Goal: Task Accomplishment & Management: Manage account settings

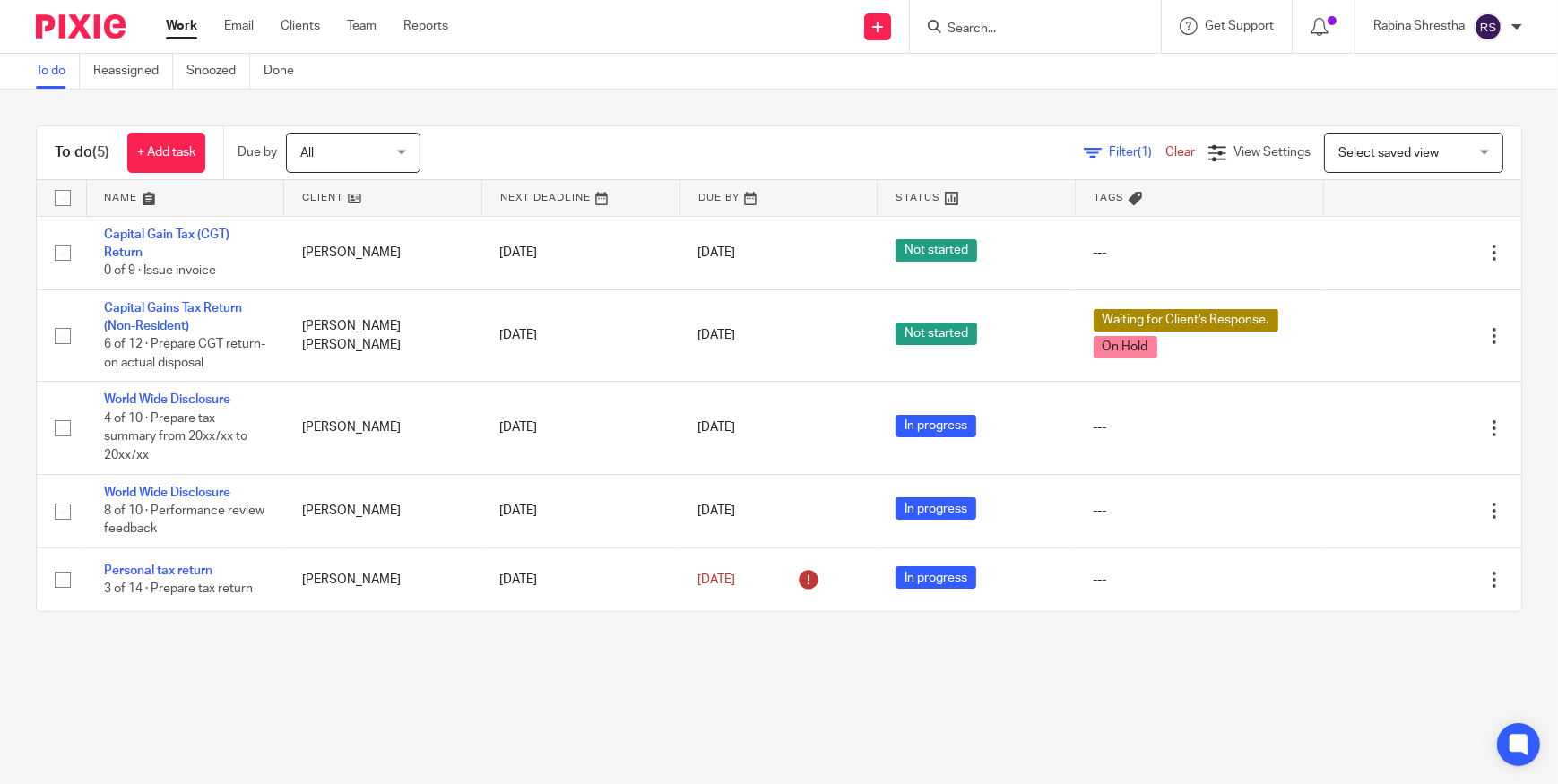
click at [1015, 19] on form at bounding box center [1042, 26] width 191 height 23
click at [985, 17] on form at bounding box center [1042, 26] width 191 height 23
click at [987, 24] on input "Search" at bounding box center [1027, 29] width 161 height 16
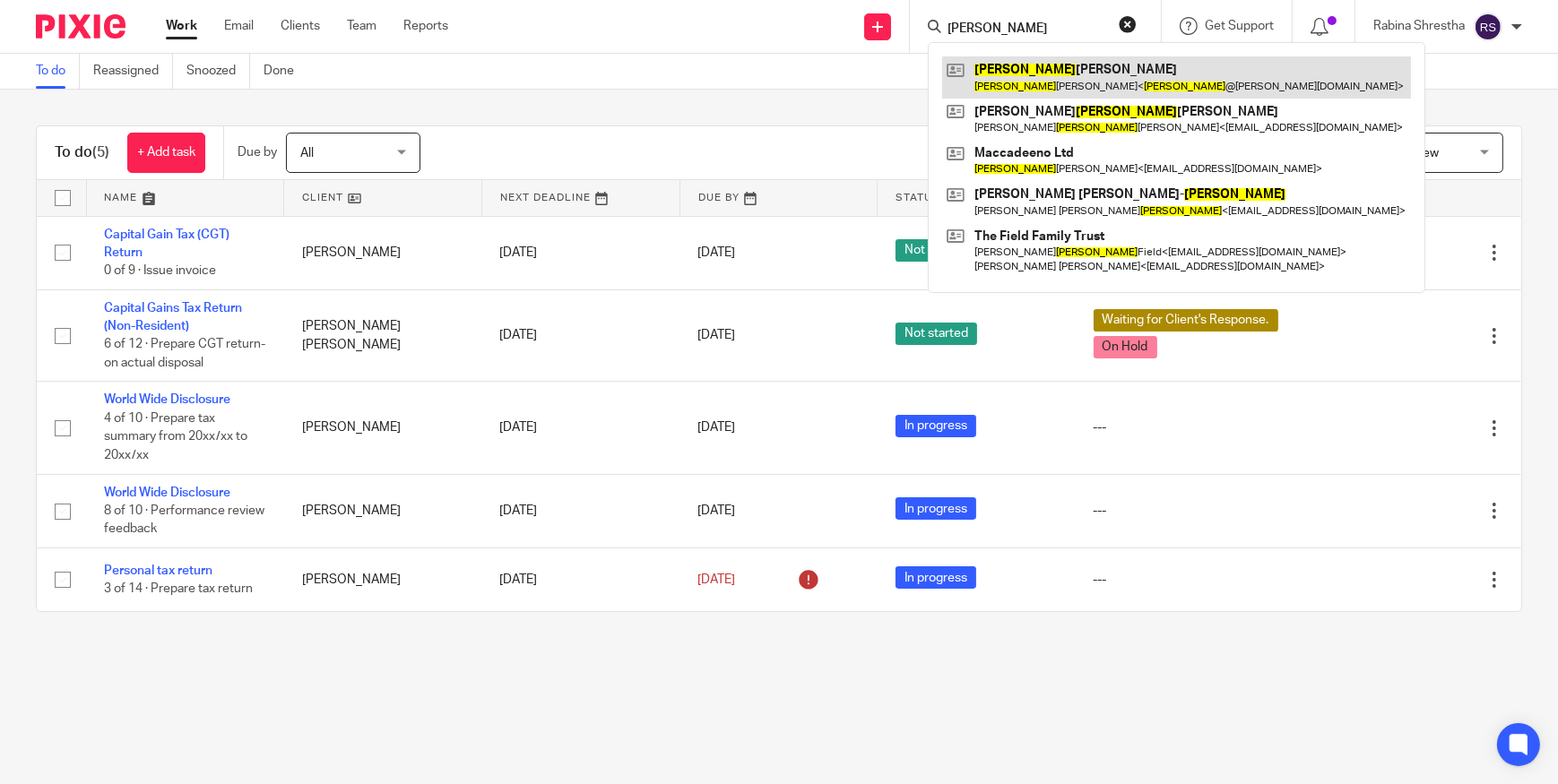
type input "laurance"
click at [1009, 57] on link at bounding box center [1177, 78] width 469 height 41
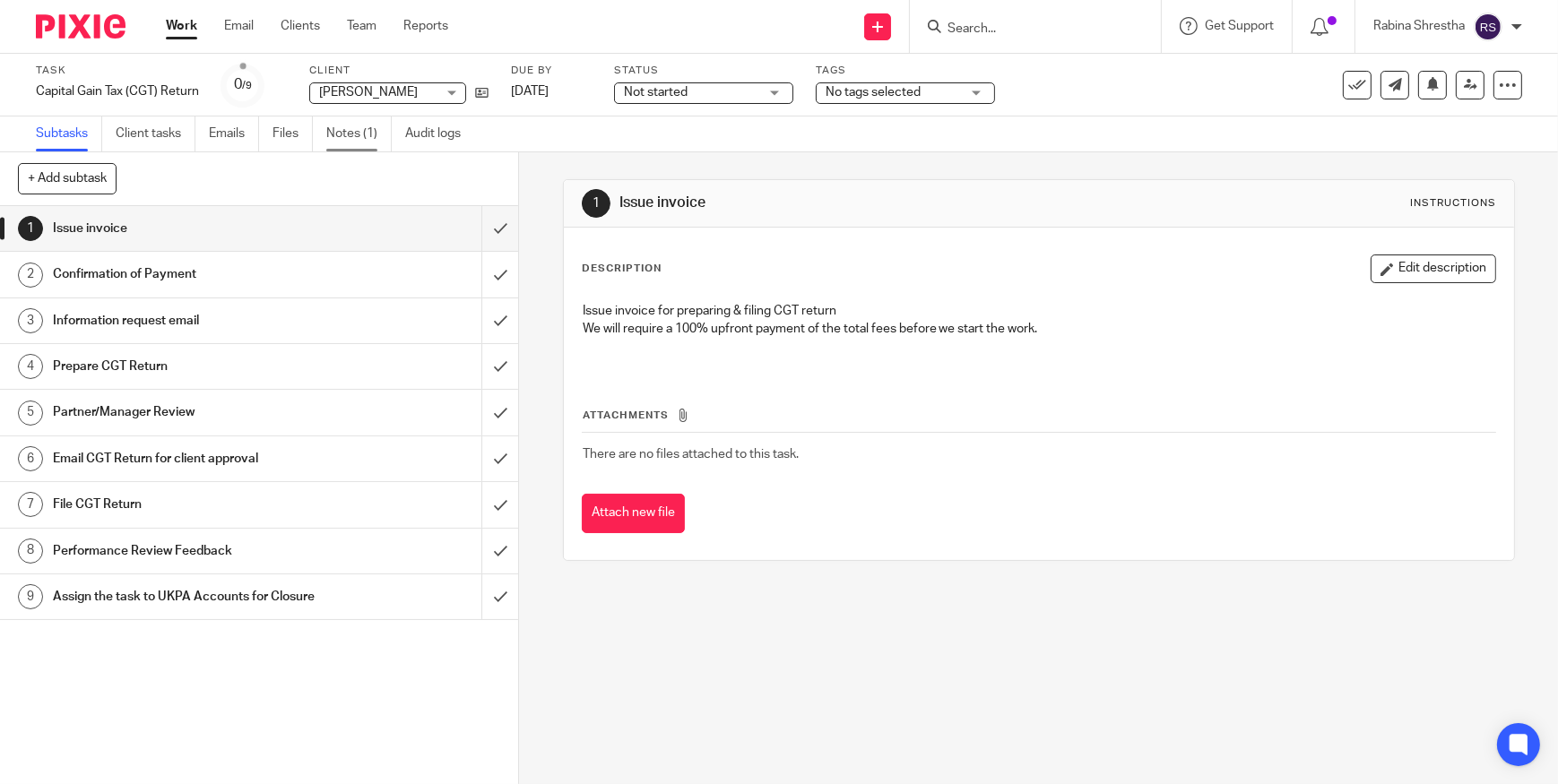
click at [345, 131] on link "Notes (1)" at bounding box center [358, 134] width 66 height 35
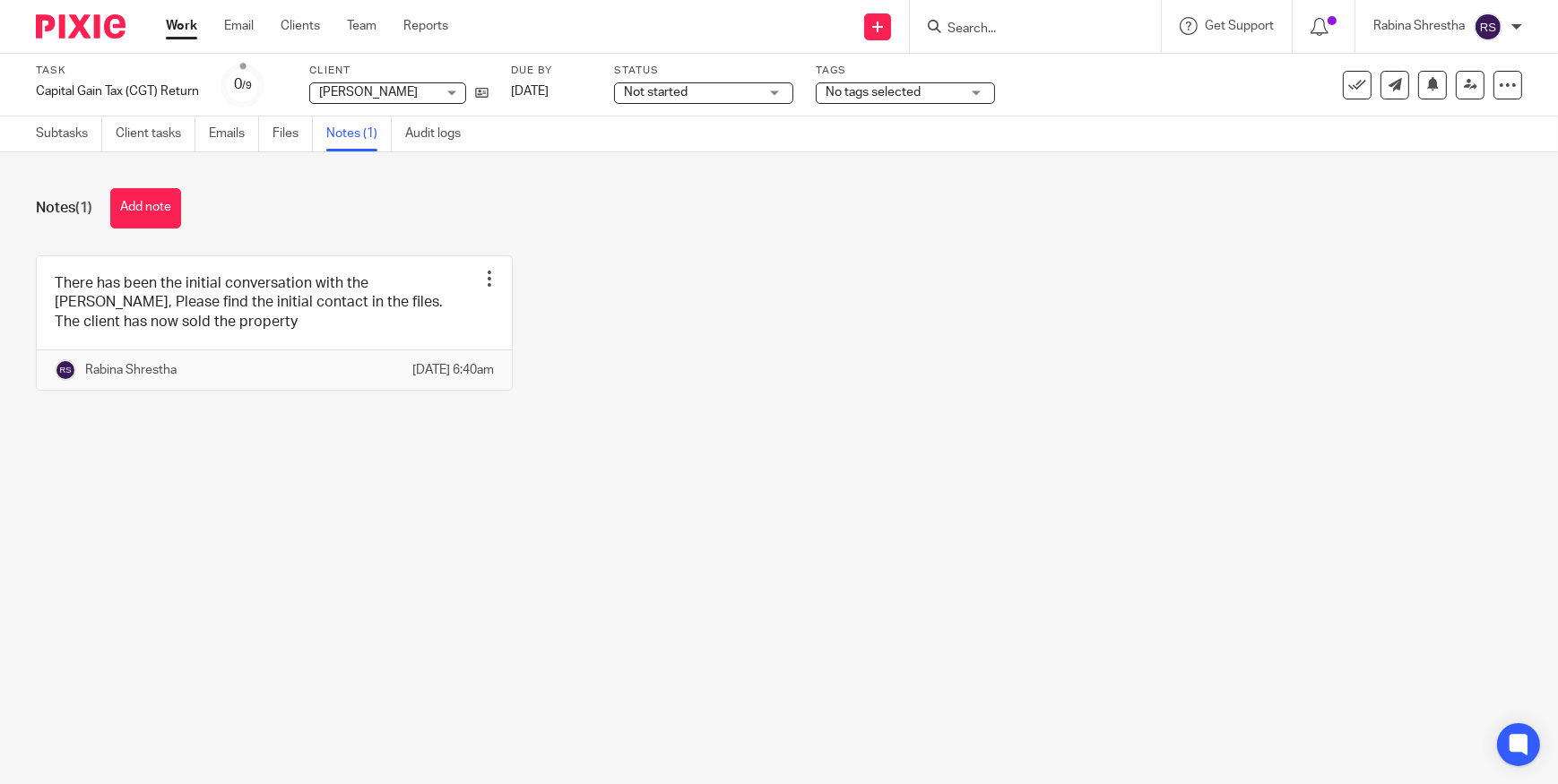
click at [150, 214] on button "Add note" at bounding box center [145, 208] width 71 height 40
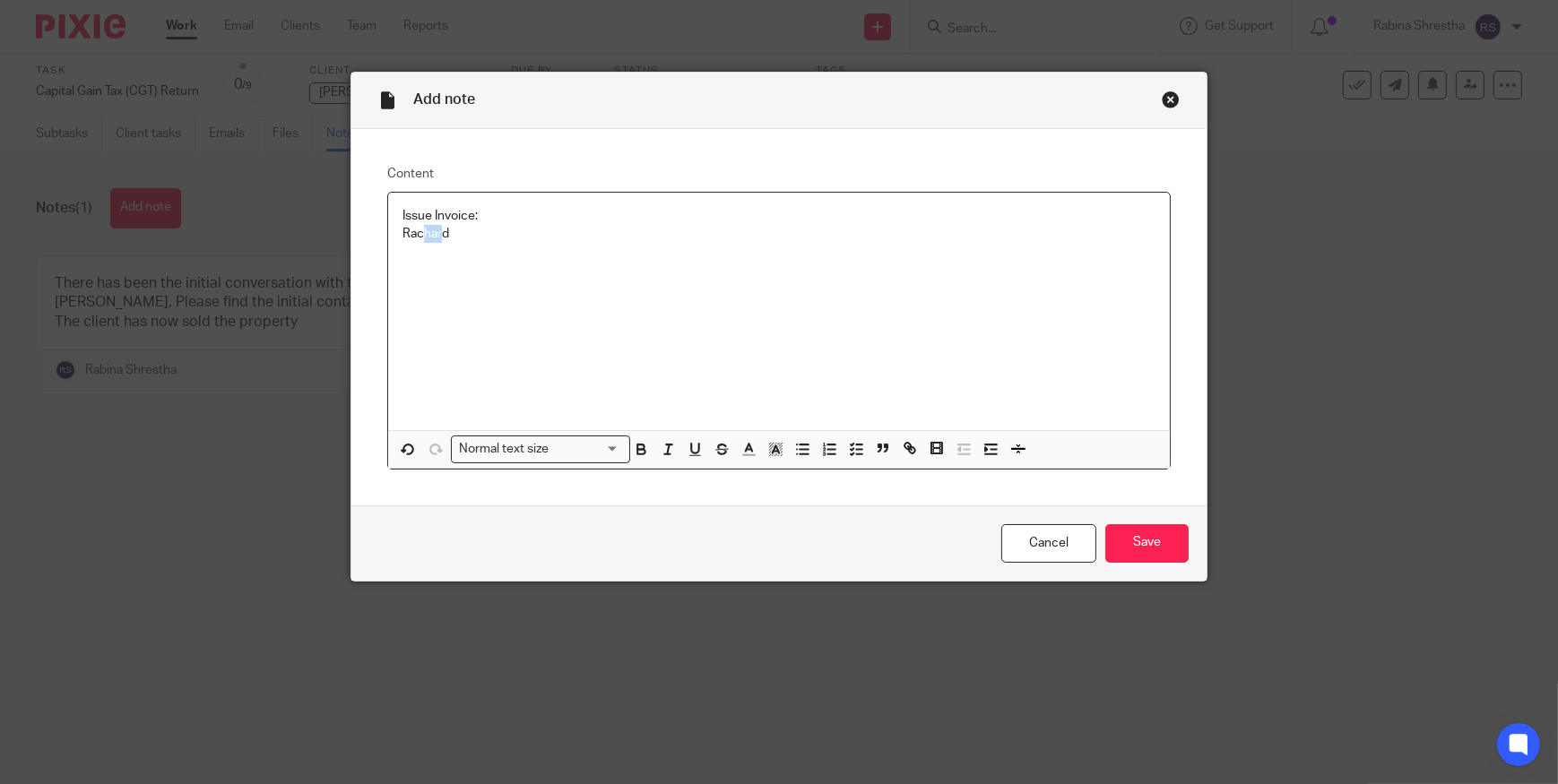
drag, startPoint x: 438, startPoint y: 238, endPoint x: 414, endPoint y: 226, distance: 26.8
click at [414, 225] on p "Rachard" at bounding box center [779, 234] width 753 height 18
click at [439, 237] on p "Rachard" at bounding box center [779, 234] width 753 height 18
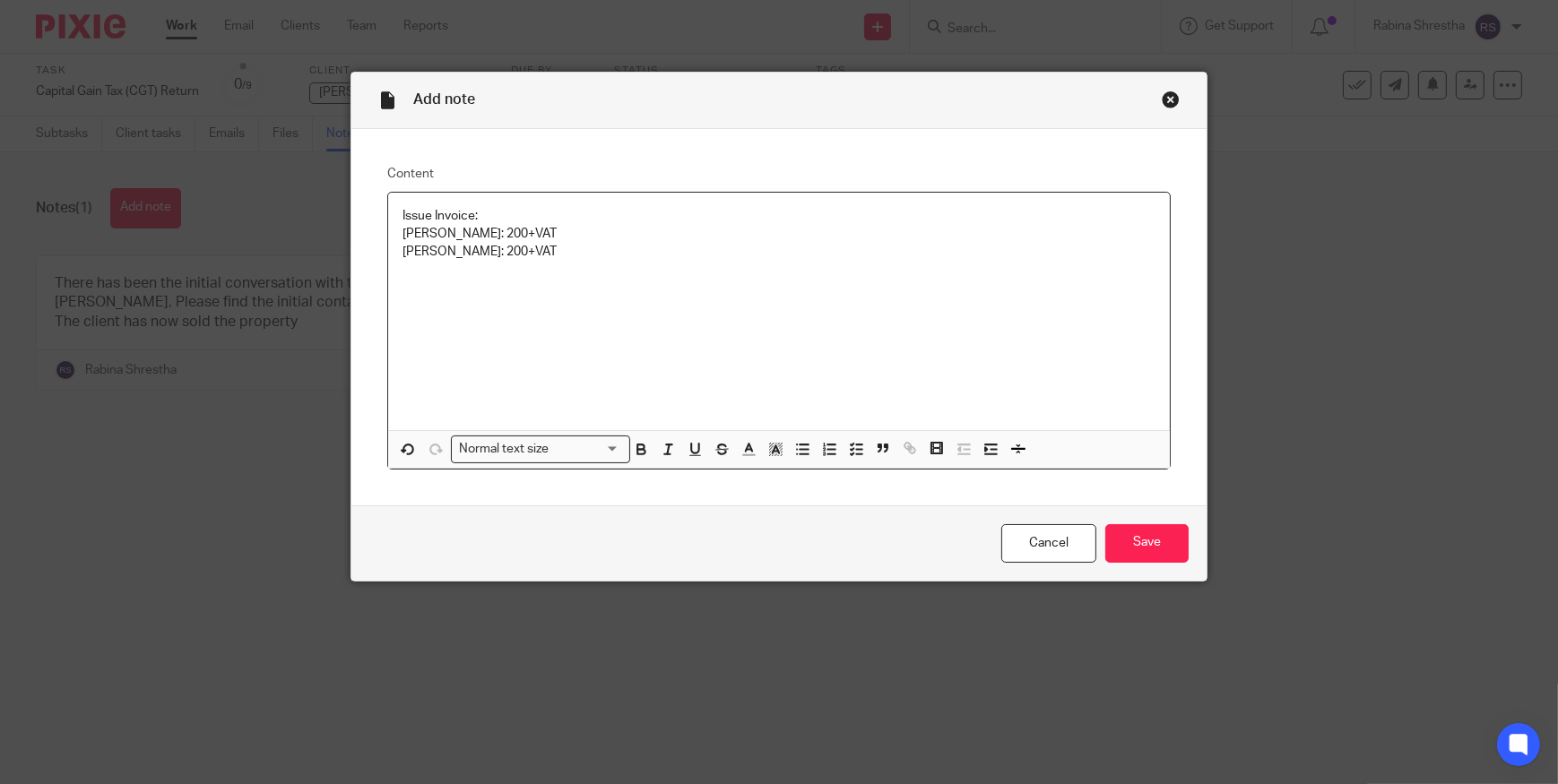
click at [492, 236] on p "Richard Dupoy: 200+VAT" at bounding box center [779, 234] width 753 height 18
click at [483, 229] on p "Richard Dupoy:400+VAT" at bounding box center [779, 234] width 753 height 18
copy p ":(£400-Discount £200)"
click at [484, 307] on div "Issue Invoice: Richard Dupoy:(£400-Discount £200)+VAT Tania Claire Dupoy: :(£40…" at bounding box center [779, 311] width 781 height 237
click at [1138, 538] on input "Save" at bounding box center [1147, 543] width 83 height 38
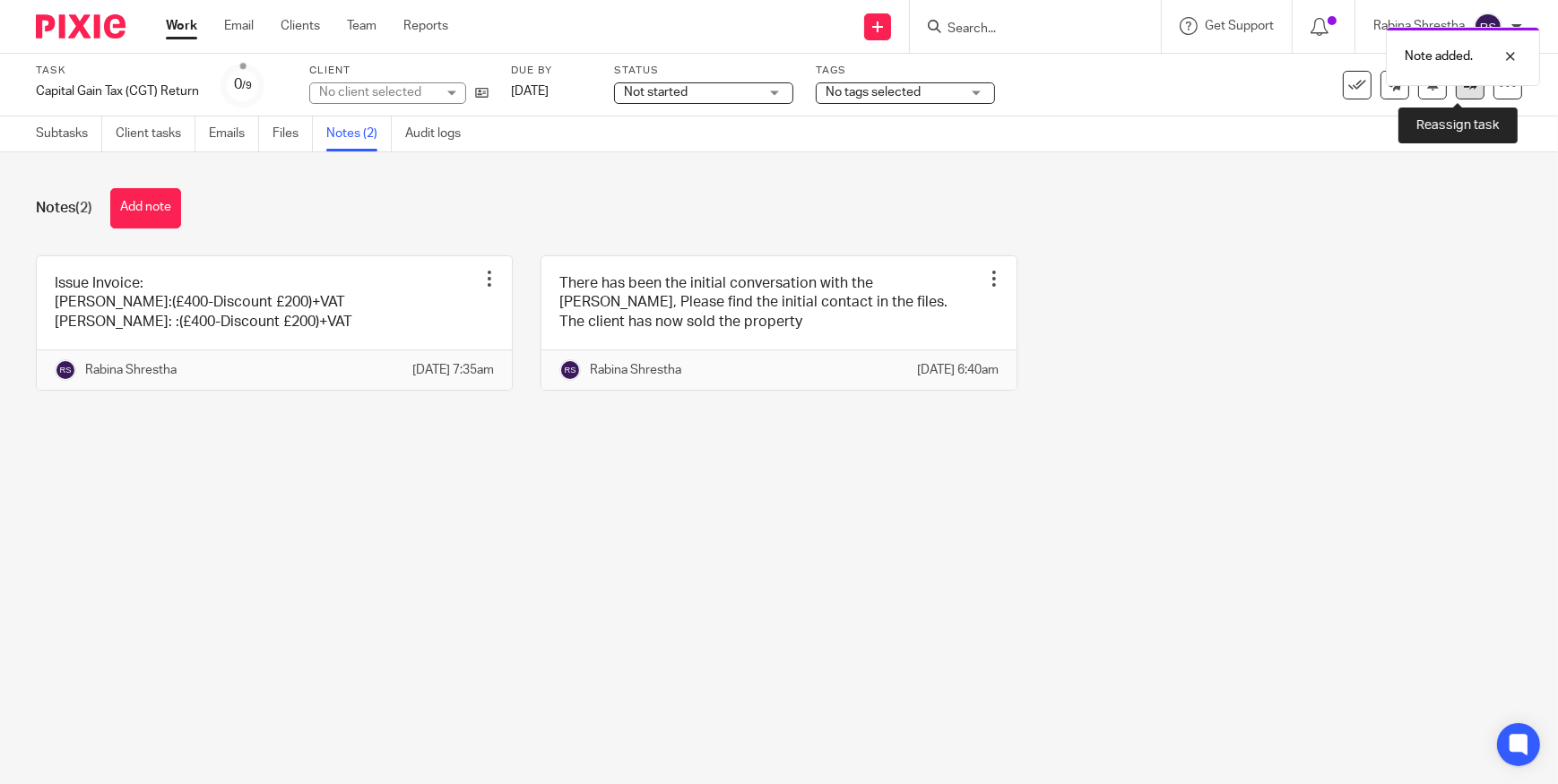
click at [1456, 92] on link at bounding box center [1470, 84] width 28 height 28
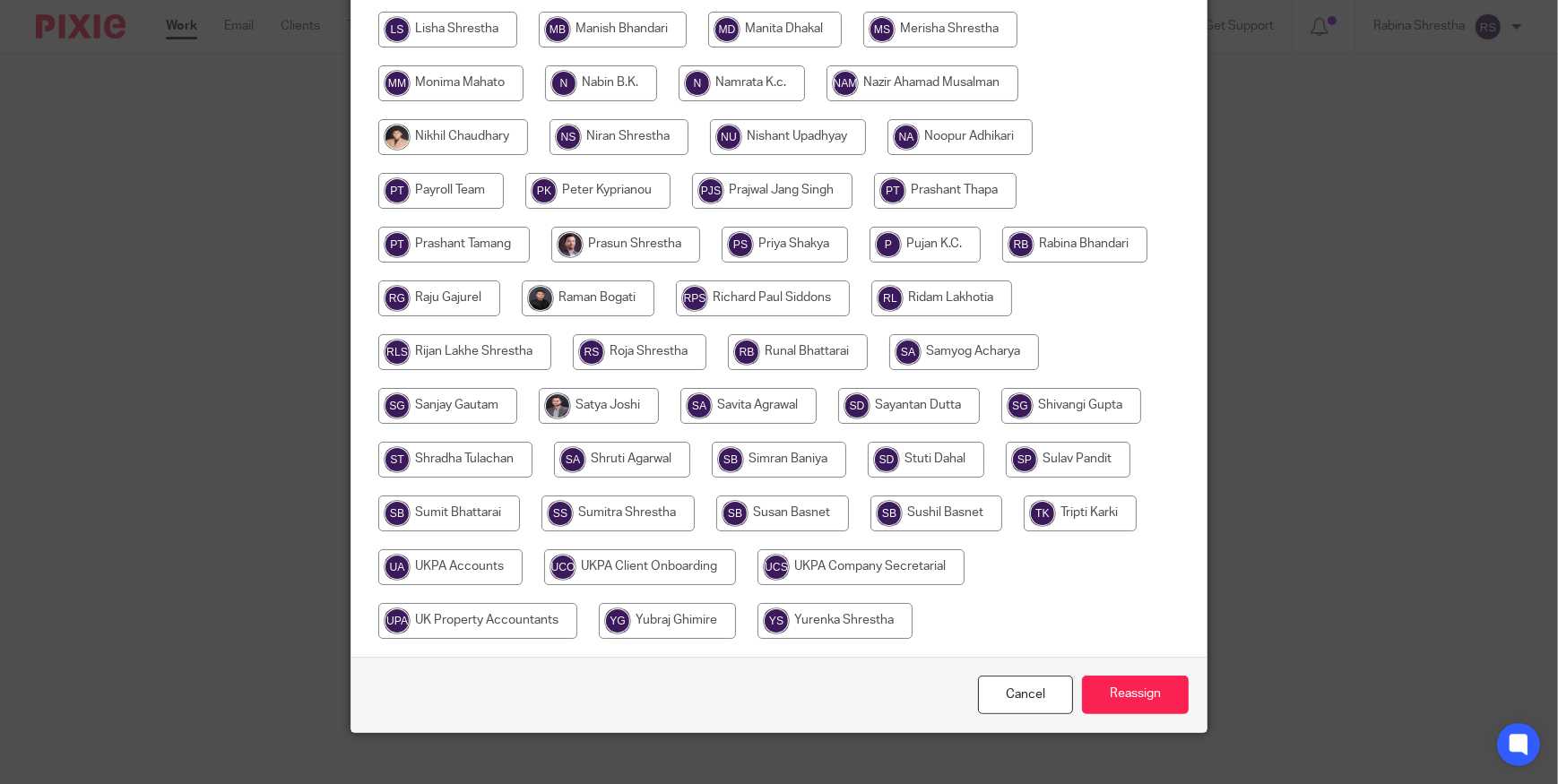
scroll to position [710, 0]
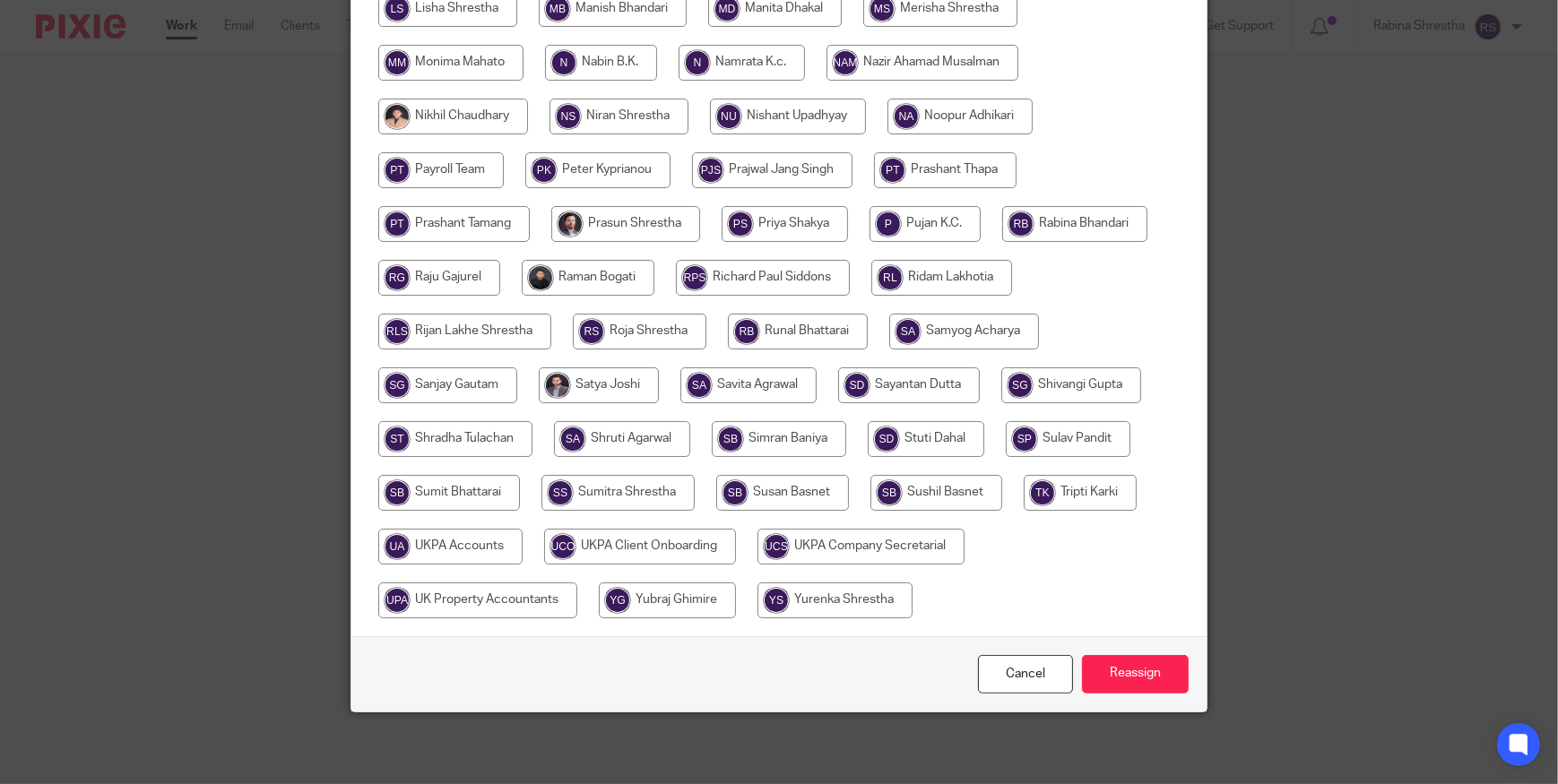
click at [460, 544] on input "radio" at bounding box center [450, 547] width 144 height 36
radio input "true"
click at [1131, 687] on input "Reassign" at bounding box center [1135, 674] width 107 height 38
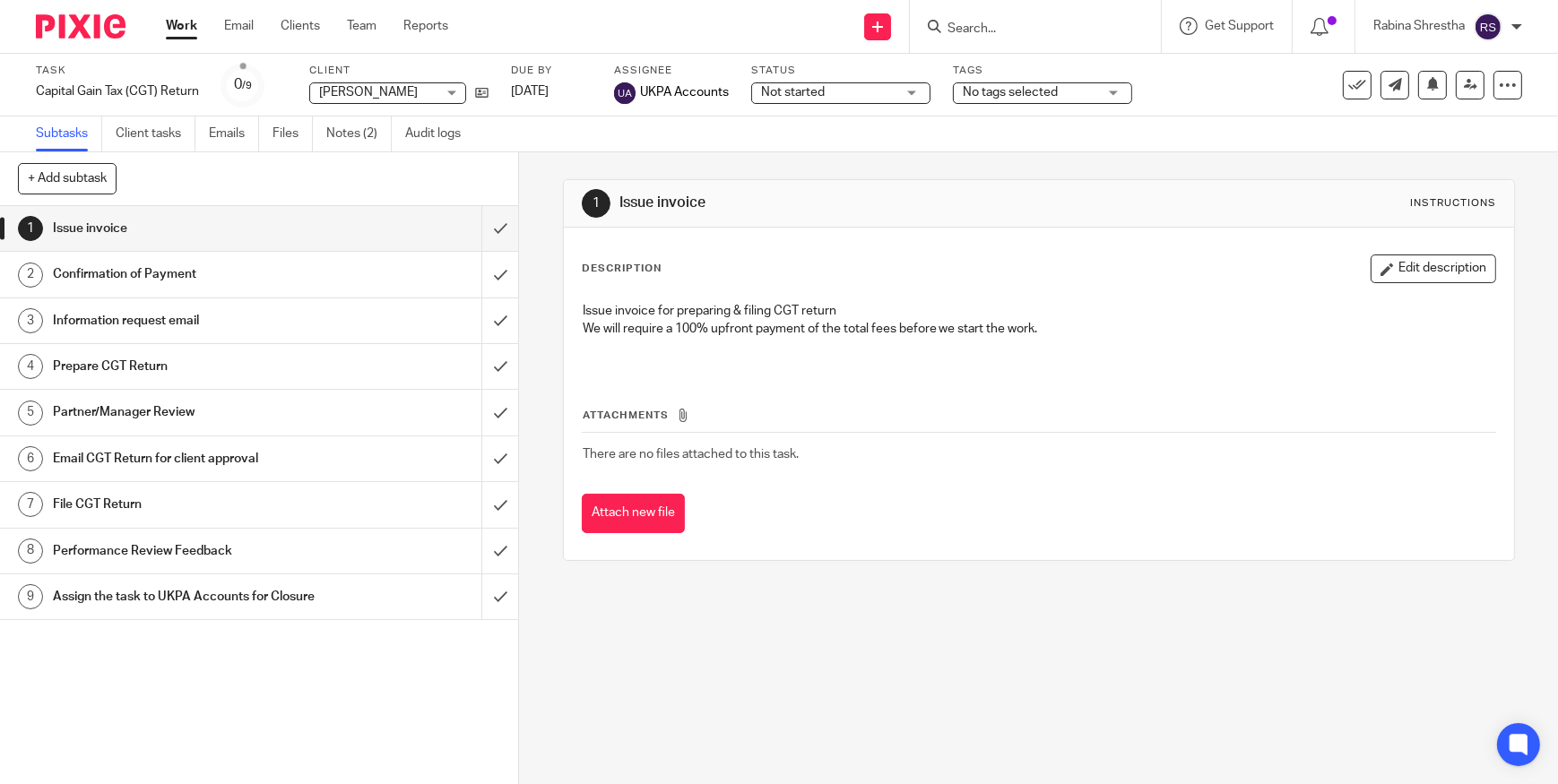
click at [937, 653] on div "1 Issue invoice Instructions Description Edit description Issue invoice for pre…" at bounding box center [1039, 468] width 1040 height 632
click at [176, 319] on h1 "Information request email" at bounding box center [189, 320] width 274 height 26
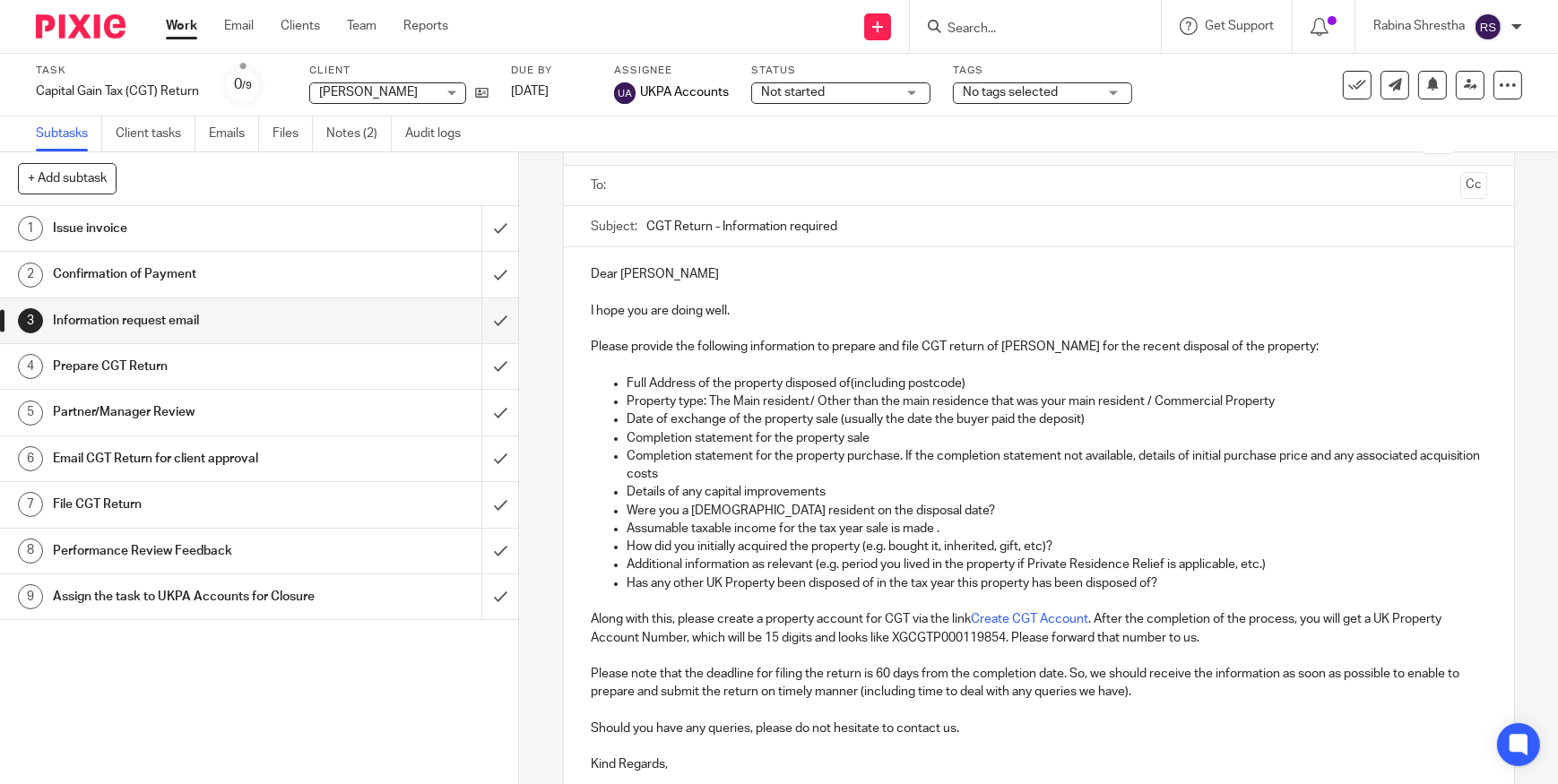
scroll to position [80, 0]
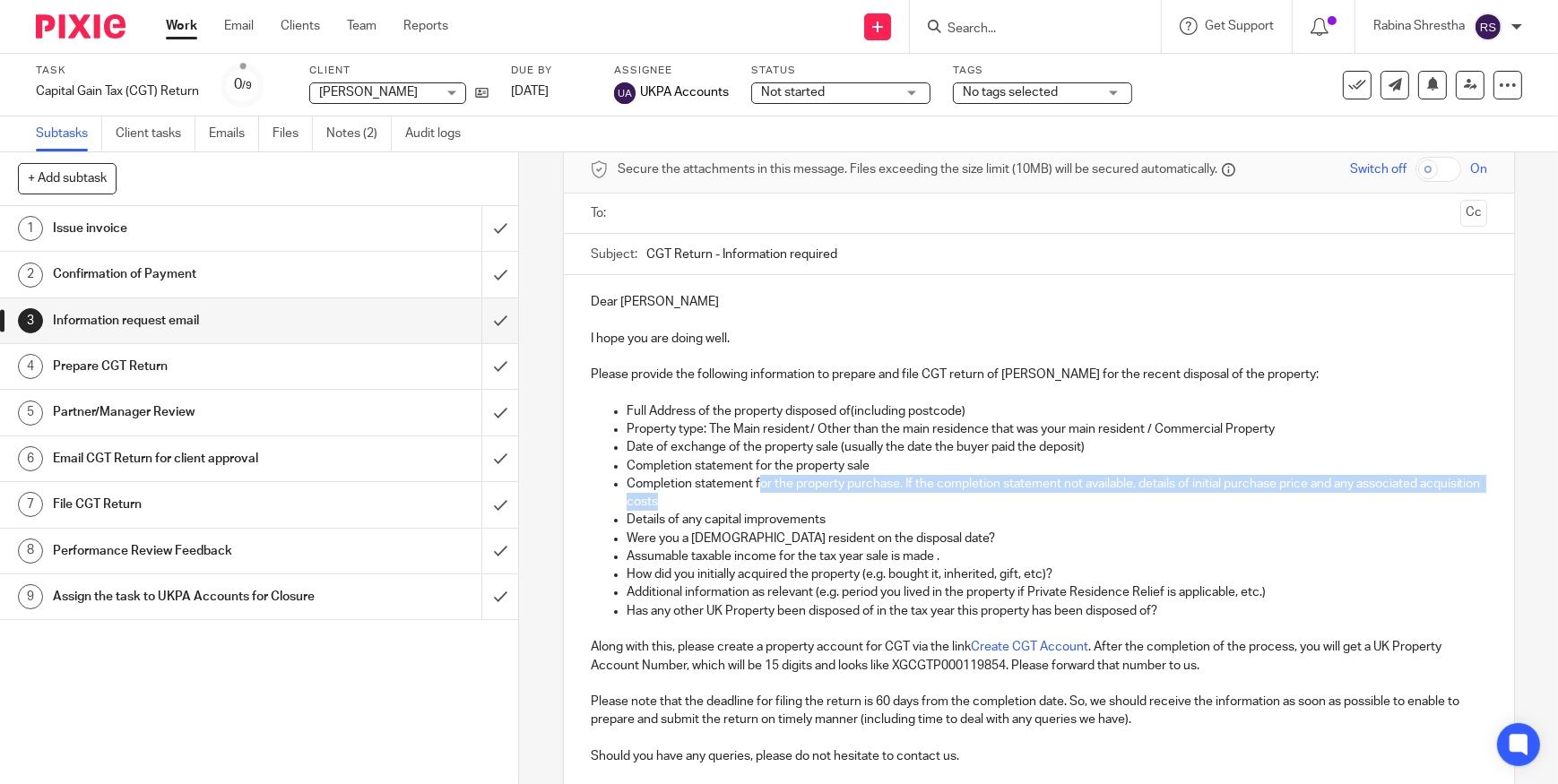
drag, startPoint x: 755, startPoint y: 478, endPoint x: 812, endPoint y: 493, distance: 58.9
click at [812, 493] on p "Completion statement for the property purchase. If the completion statement not…" at bounding box center [1056, 493] width 861 height 36
drag, startPoint x: 664, startPoint y: 456, endPoint x: 693, endPoint y: 462, distance: 29.6
click at [691, 461] on p "Completion statement for the property sale" at bounding box center [1056, 466] width 861 height 18
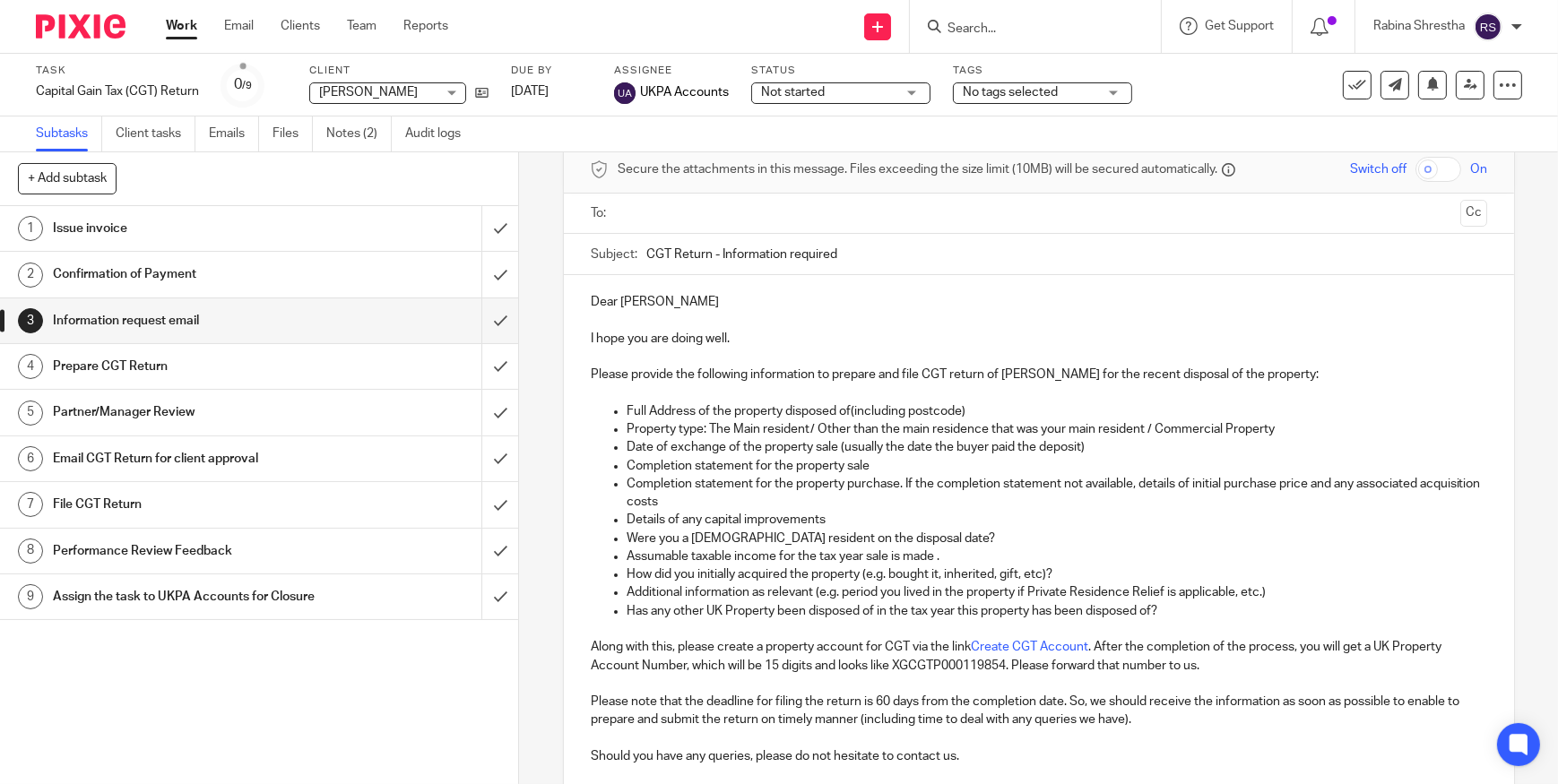
drag, startPoint x: 693, startPoint y: 462, endPoint x: 719, endPoint y: 466, distance: 26.3
click at [693, 462] on p "Completion statement for the property sale" at bounding box center [1056, 466] width 861 height 18
click at [837, 447] on p "Date of exchange of the property sale (usually the date the buyer paid the depo…" at bounding box center [1056, 447] width 861 height 18
drag, startPoint x: 837, startPoint y: 446, endPoint x: 1081, endPoint y: 455, distance: 244.2
click at [1081, 455] on p "Date of exchange of the property sale (usually the date the buyer paid the depo…" at bounding box center [1056, 447] width 861 height 18
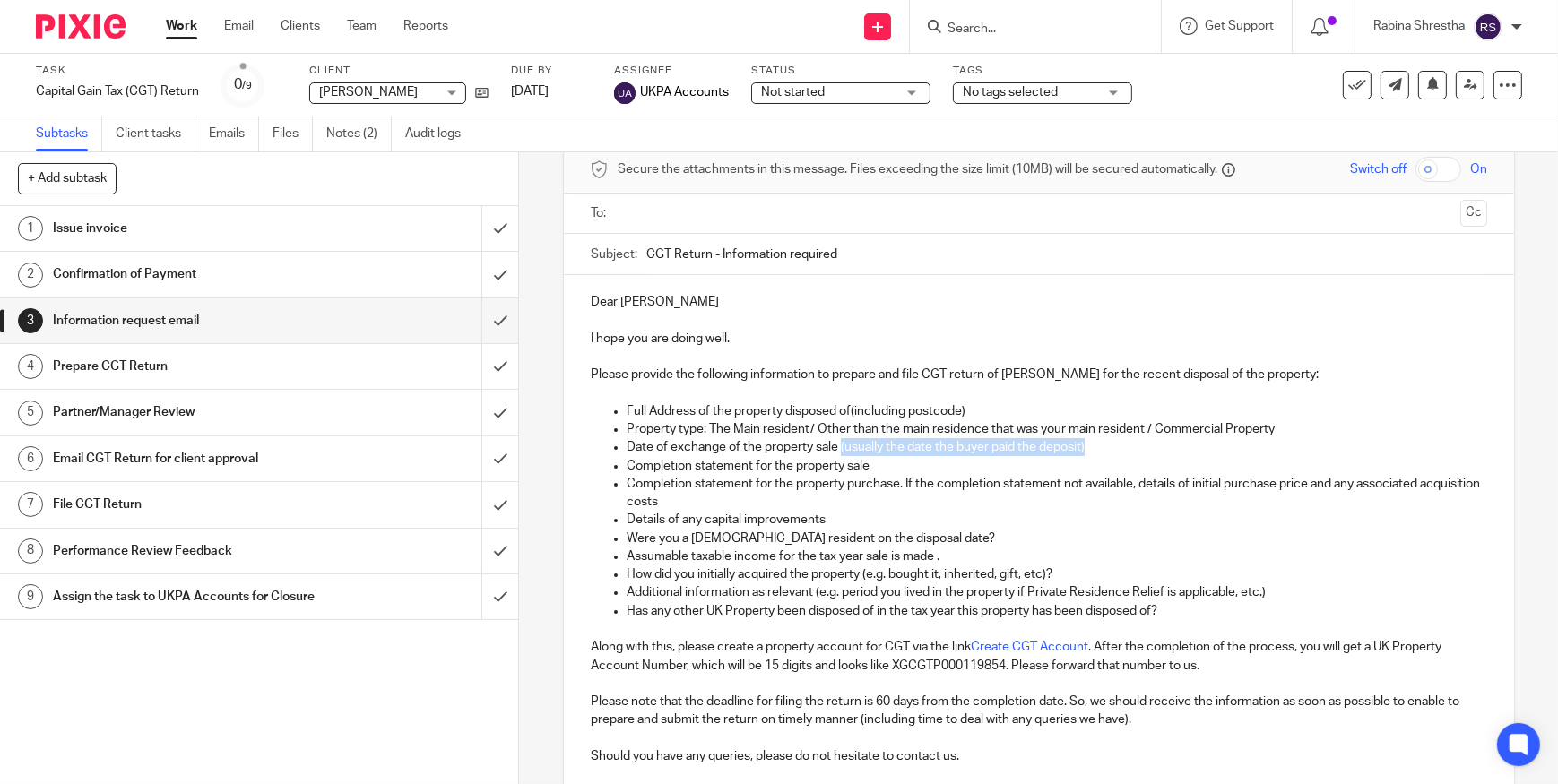
copy p "(usually the date the buyer paid the deposit)"
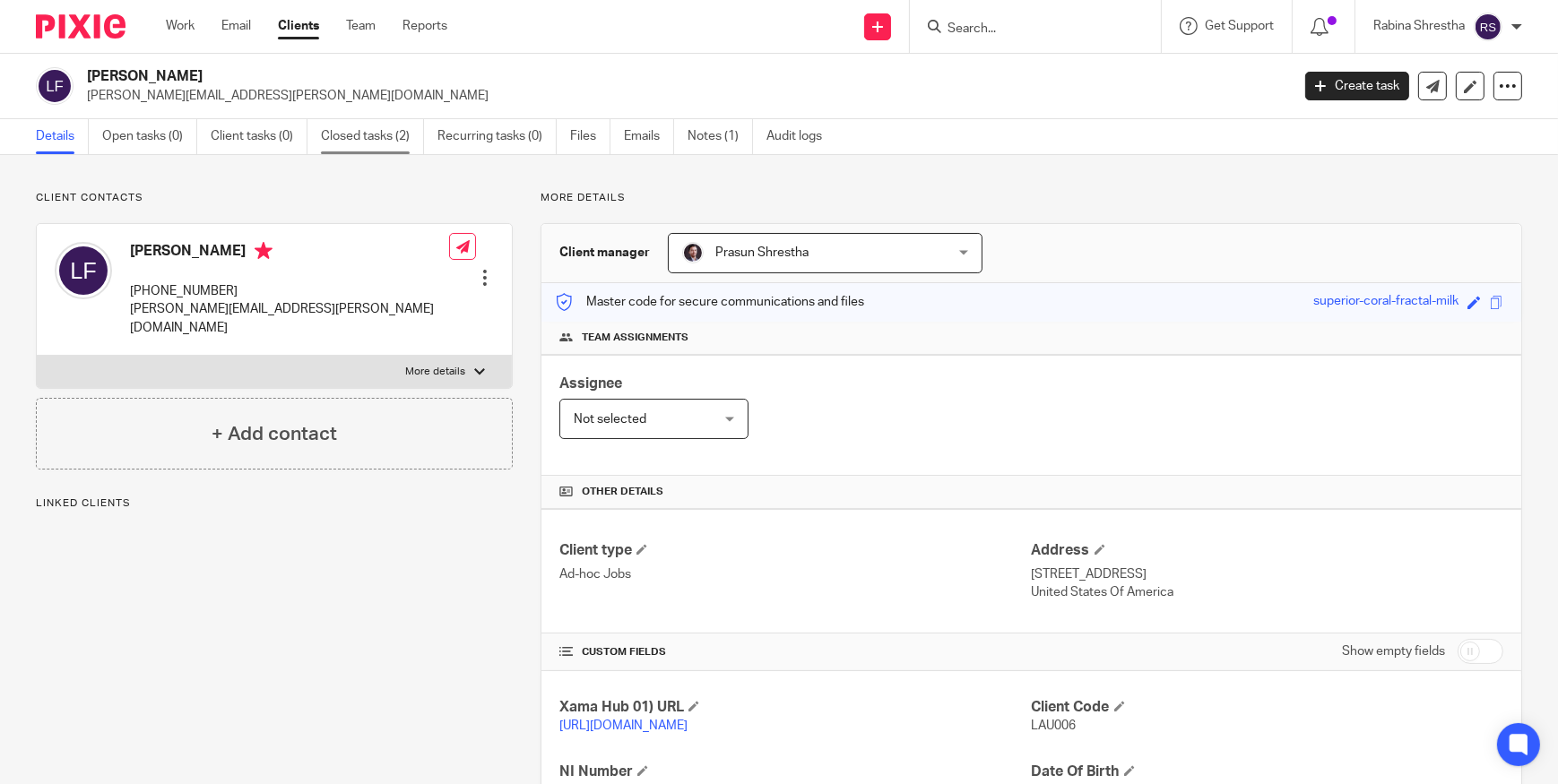
click at [375, 133] on link "Closed tasks (2)" at bounding box center [372, 136] width 103 height 35
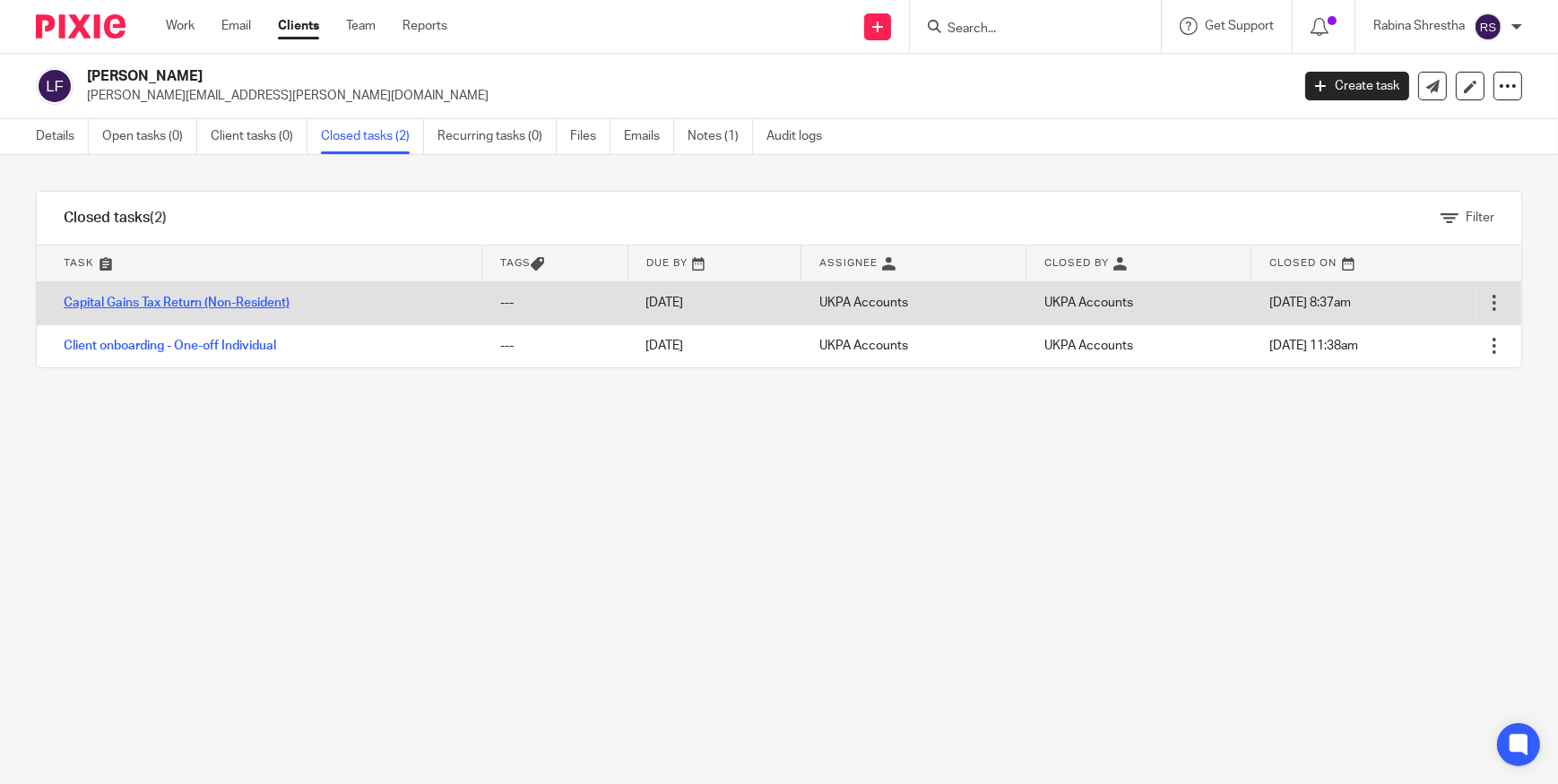
click at [133, 305] on link "Capital Gains Tax Return (Non-Resident)" at bounding box center [177, 302] width 226 height 13
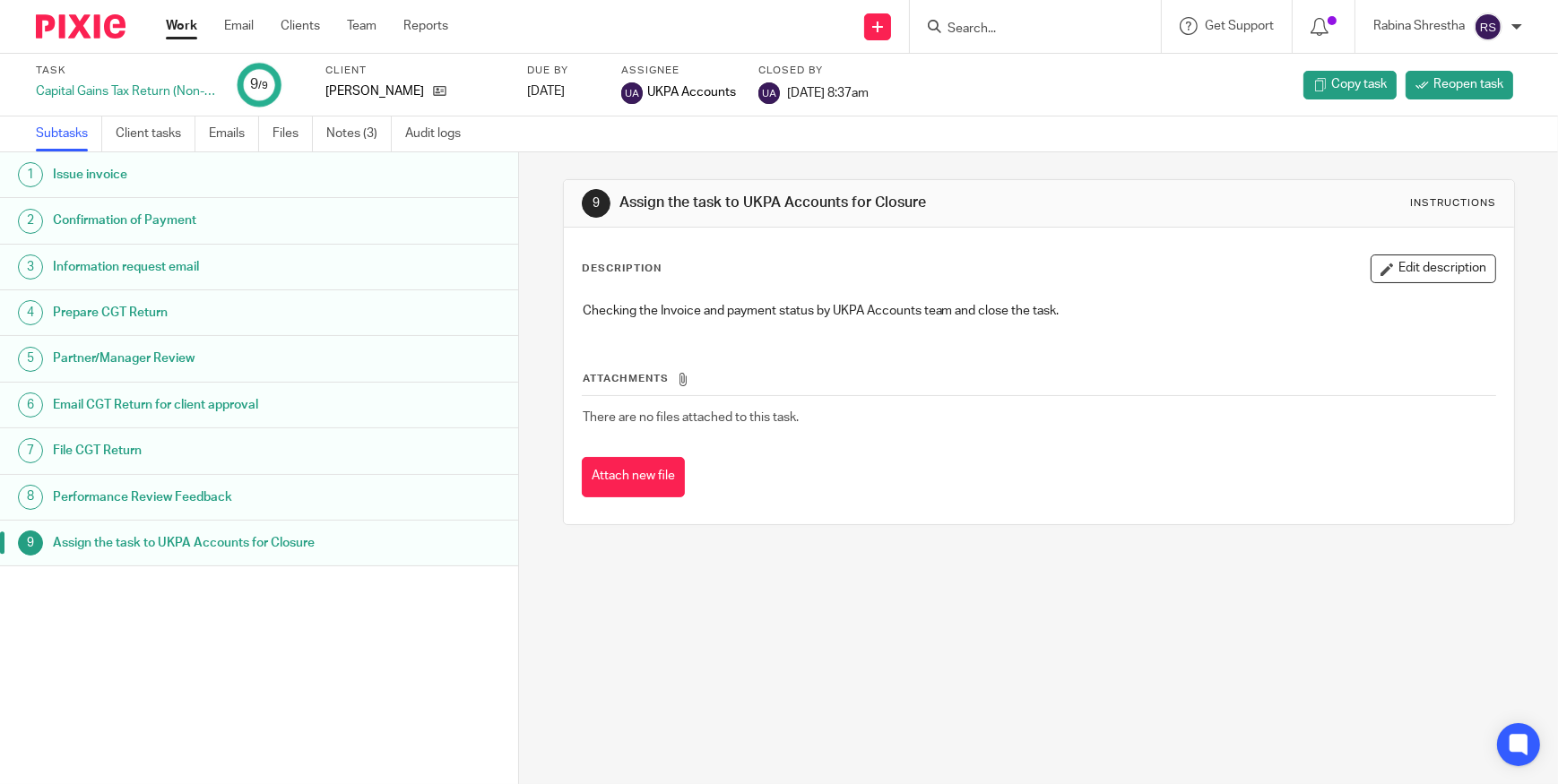
click at [191, 269] on h1 "Information request email" at bounding box center [202, 266] width 298 height 26
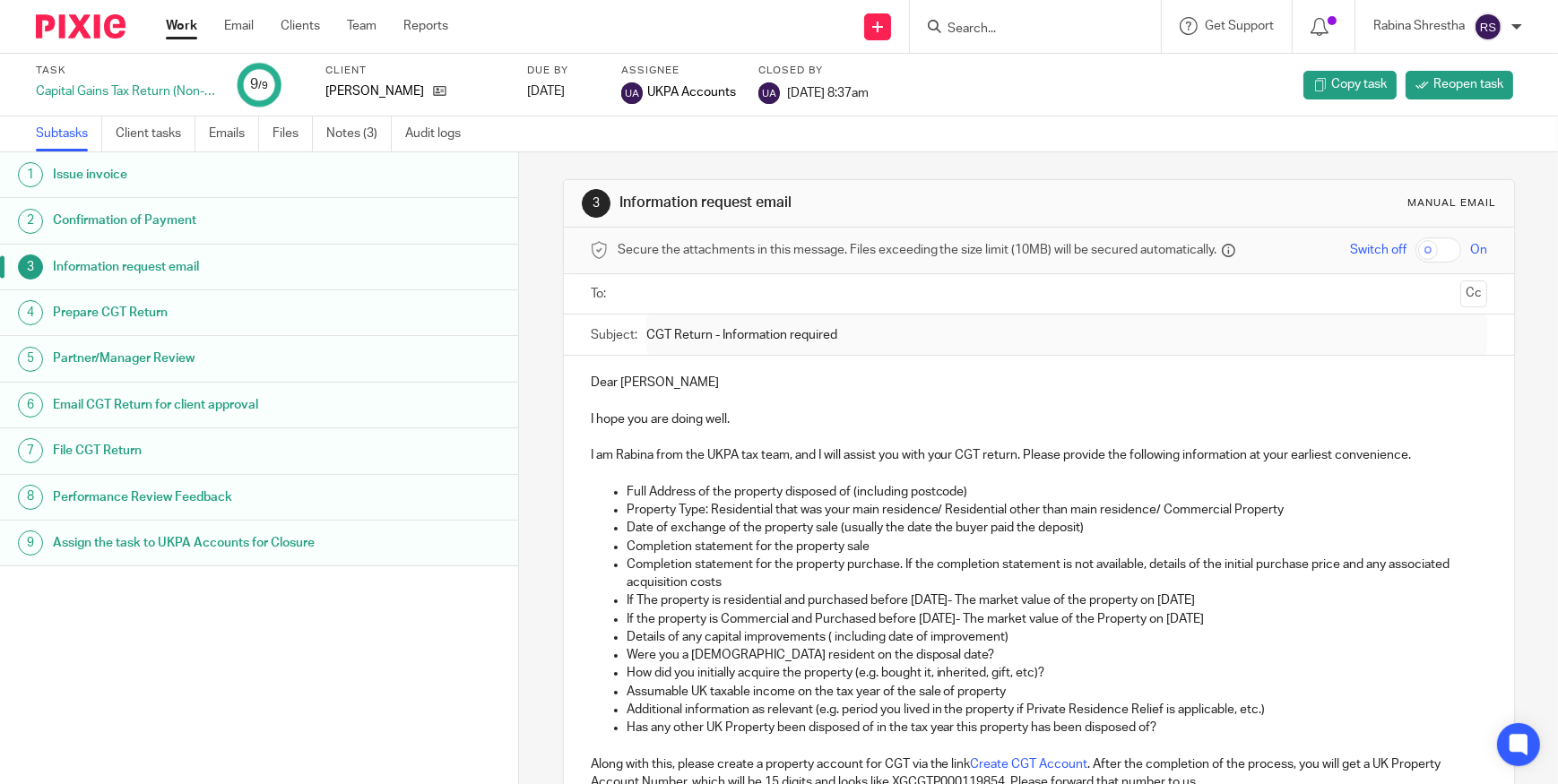
scroll to position [80, 0]
